Goal: Transaction & Acquisition: Subscribe to service/newsletter

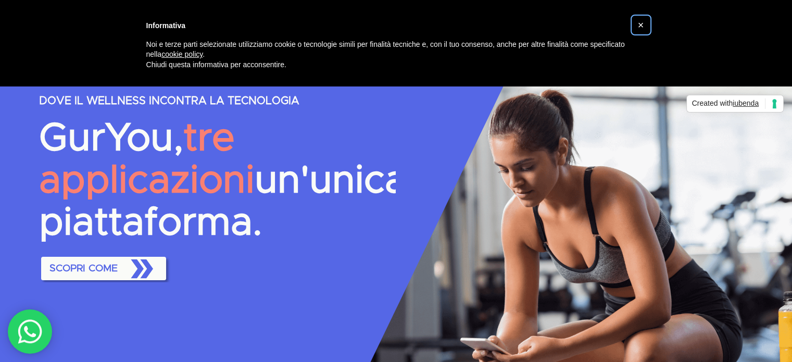
click at [644, 24] on button "×" at bounding box center [641, 25] width 17 height 17
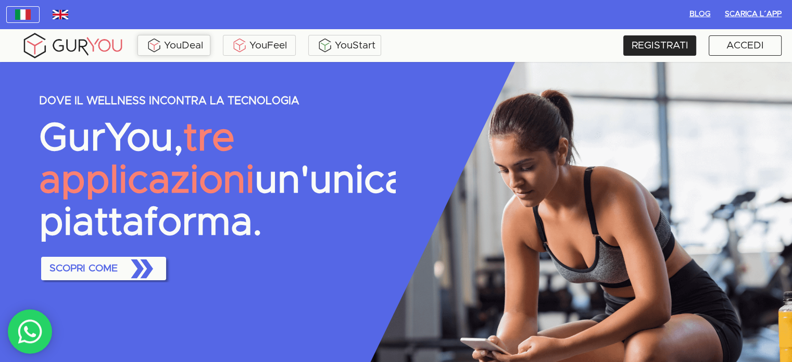
click at [177, 47] on div "YouDeal" at bounding box center [174, 45] width 68 height 16
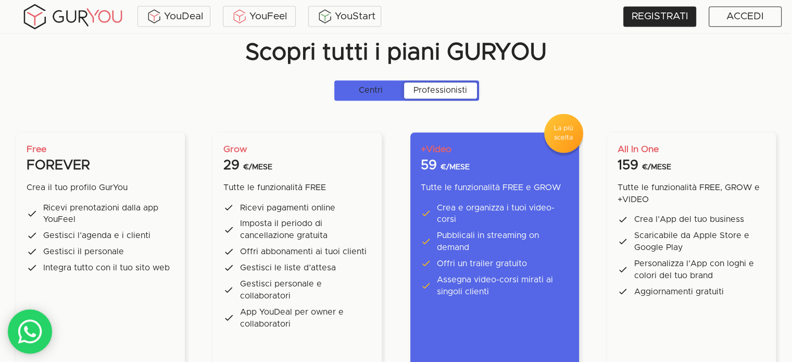
scroll to position [1822, 0]
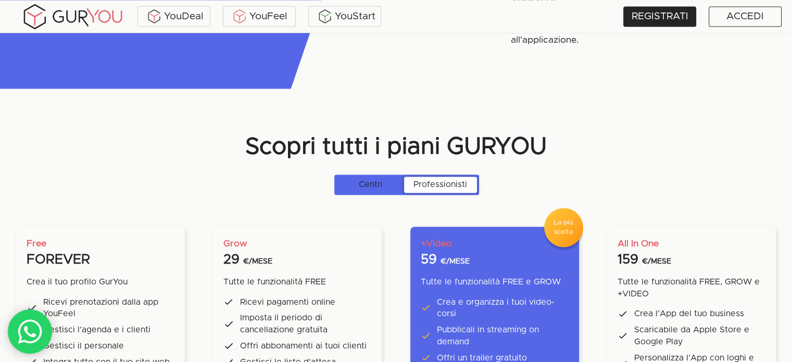
click at [430, 186] on p "Professionisti" at bounding box center [440, 184] width 54 height 12
click at [336, 180] on input "Centri Professionisti" at bounding box center [336, 180] width 0 height 0
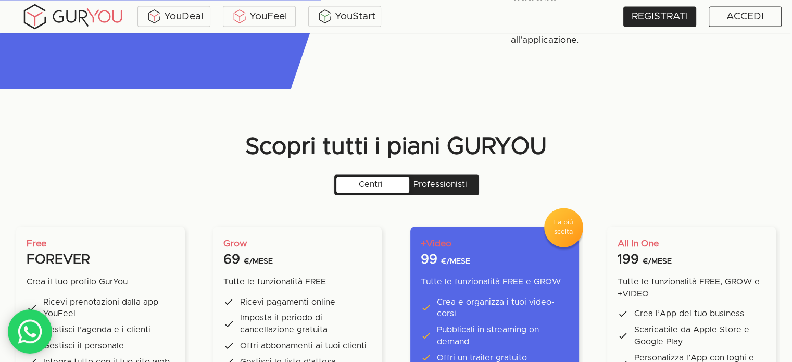
click at [437, 184] on p "Professionisti" at bounding box center [440, 184] width 54 height 12
click at [336, 180] on input "Centri Professionisti" at bounding box center [336, 180] width 0 height 0
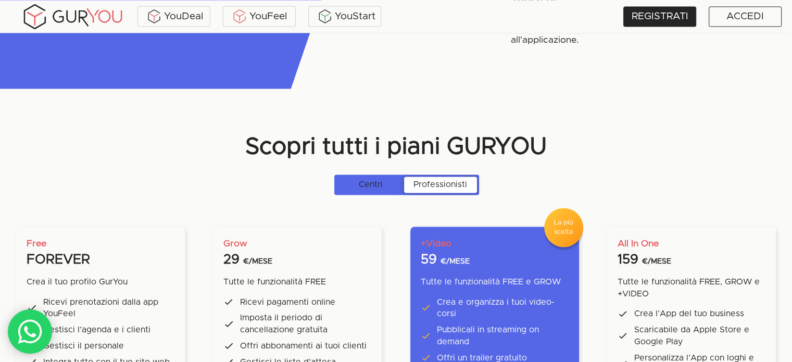
click at [388, 185] on span "Centri Professionisti" at bounding box center [407, 184] width 146 height 21
click at [336, 180] on input "Centri Professionisti" at bounding box center [336, 180] width 0 height 0
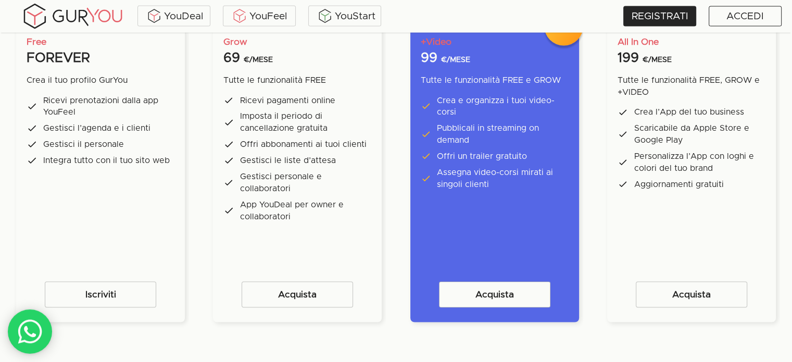
scroll to position [2031, 0]
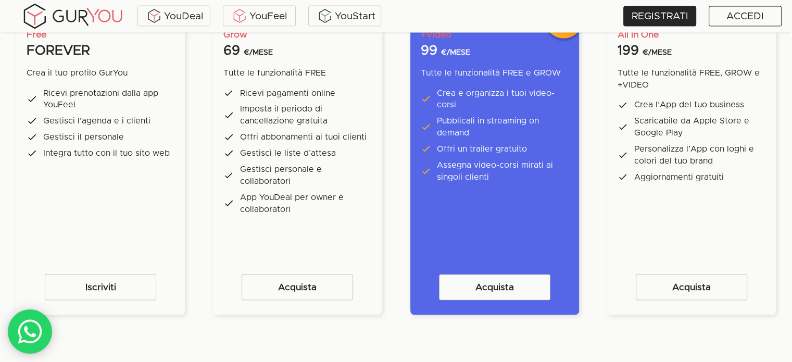
click at [687, 85] on p "Tutte le funzionalità FREE, GROW e +VIDEO" at bounding box center [692, 79] width 148 height 24
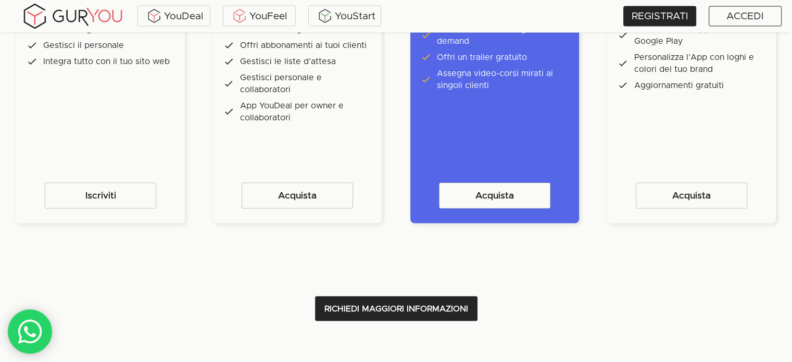
scroll to position [2135, 0]
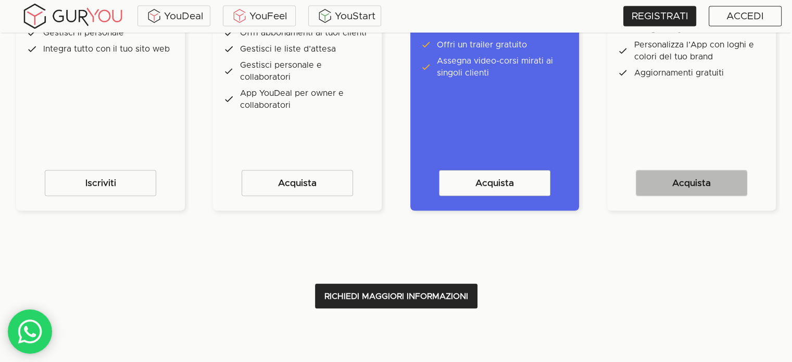
click at [689, 182] on span "Acquista" at bounding box center [691, 183] width 95 height 16
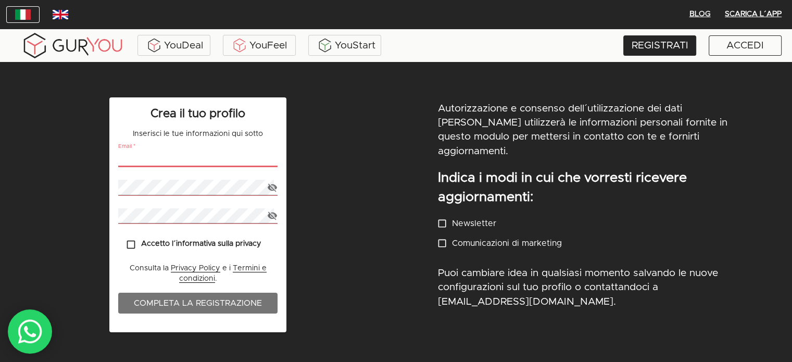
click at [158, 162] on input "email" at bounding box center [197, 159] width 159 height 15
type input "[EMAIL_ADDRESS][DOMAIN_NAME]"
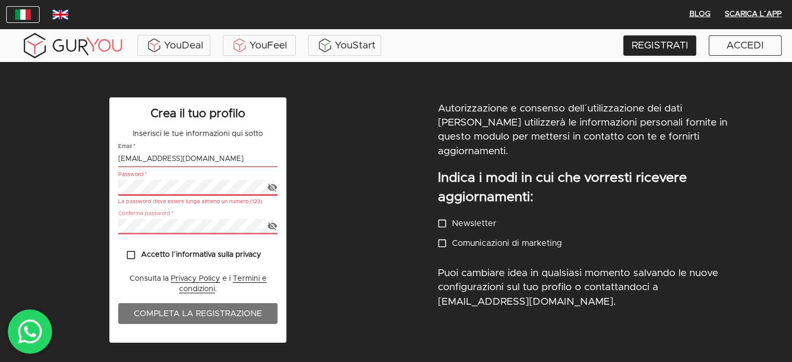
click at [274, 187] on icon "button" at bounding box center [272, 187] width 11 height 11
click at [274, 225] on icon "button" at bounding box center [272, 226] width 11 height 11
click at [130, 254] on input "Accetto l´informativa sulla privacy" at bounding box center [131, 255] width 20 height 20
checkbox input "true"
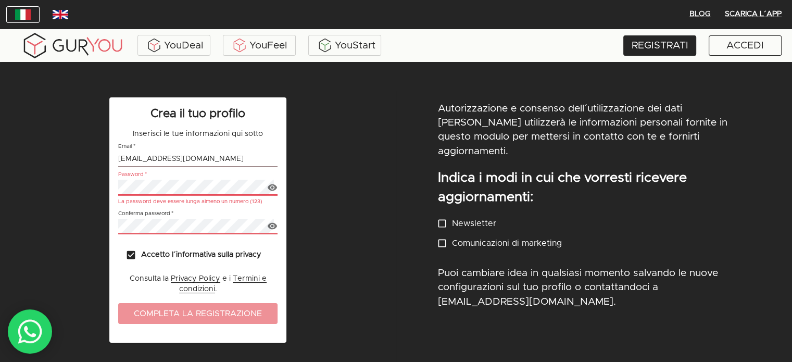
click at [216, 316] on span "Completa la registrazione" at bounding box center [198, 313] width 138 height 15
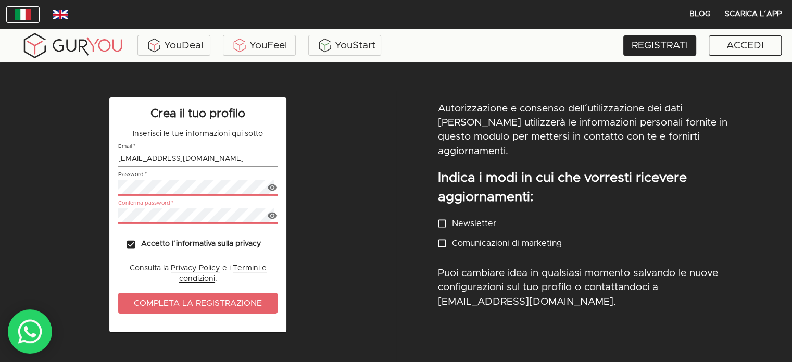
click at [237, 298] on span "Completa la registrazione" at bounding box center [198, 303] width 138 height 15
